Goal: Check status: Check status

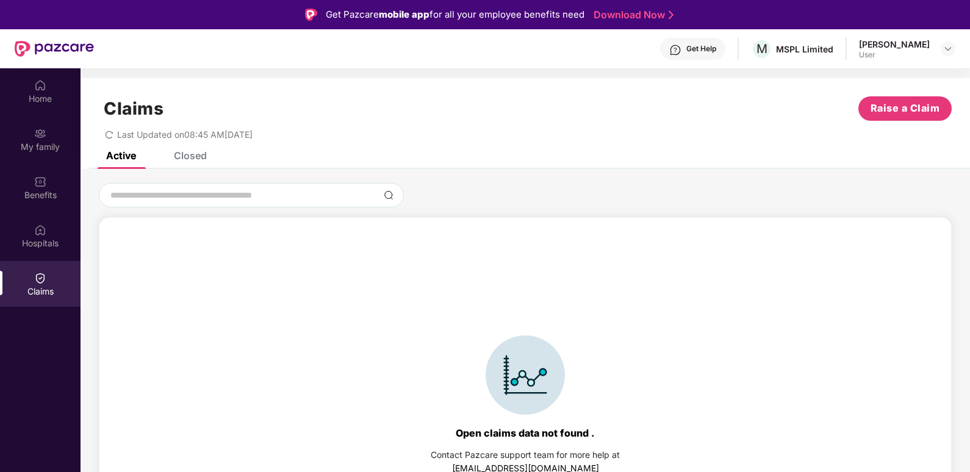
click at [200, 155] on div "Closed" at bounding box center [190, 155] width 33 height 12
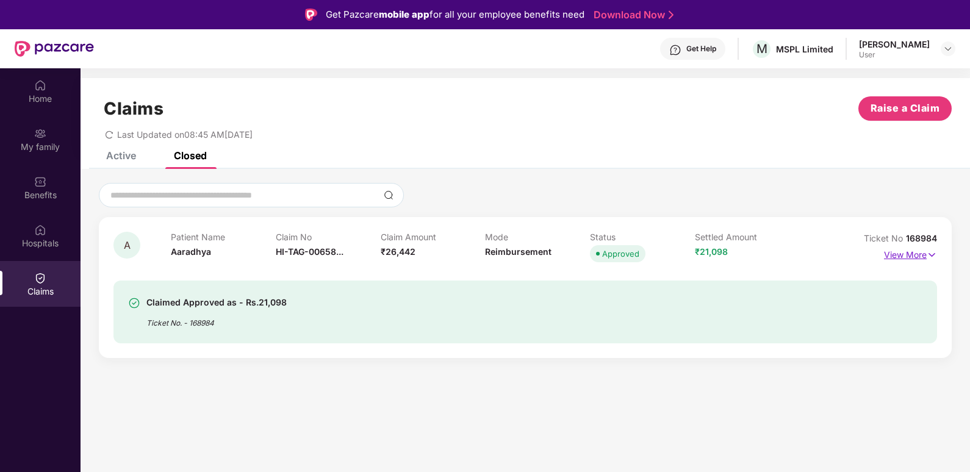
click at [895, 251] on p "View More" at bounding box center [910, 253] width 53 height 16
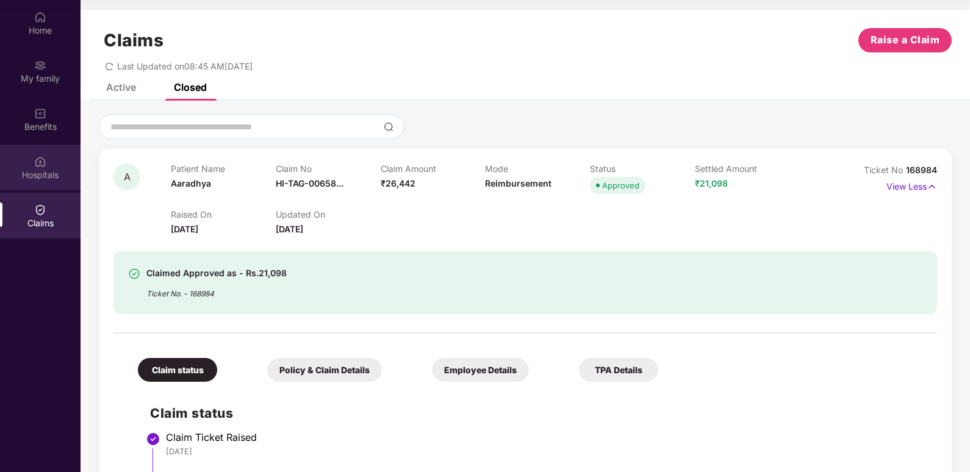
click at [48, 158] on div "Hospitals" at bounding box center [40, 168] width 81 height 46
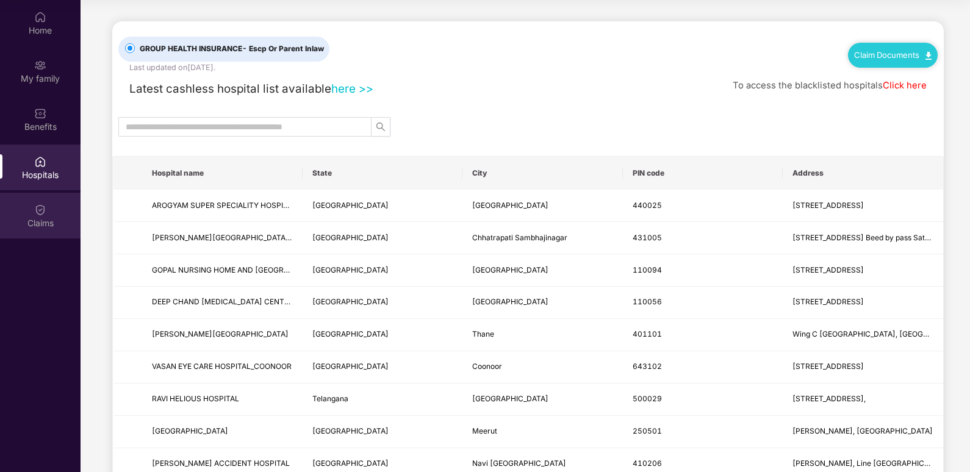
click at [54, 209] on div "Claims" at bounding box center [40, 216] width 81 height 46
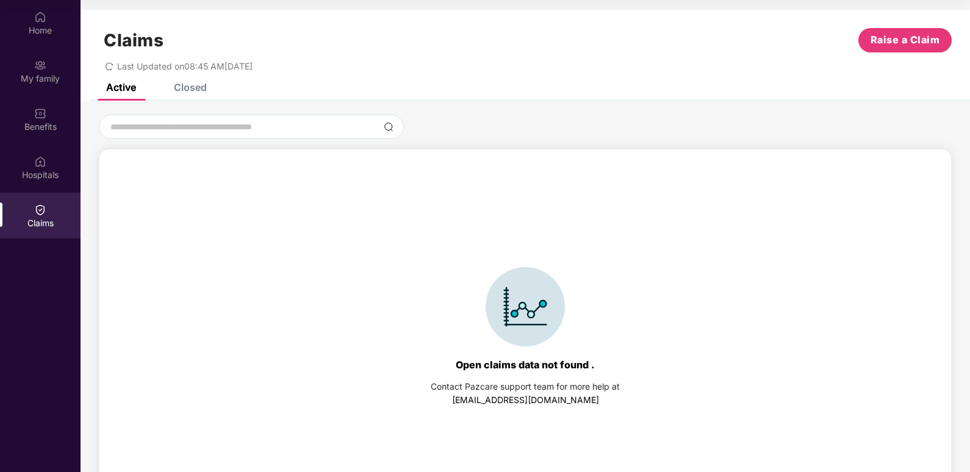
click at [193, 93] on div "Closed" at bounding box center [181, 87] width 51 height 27
